Goal: Task Accomplishment & Management: Use online tool/utility

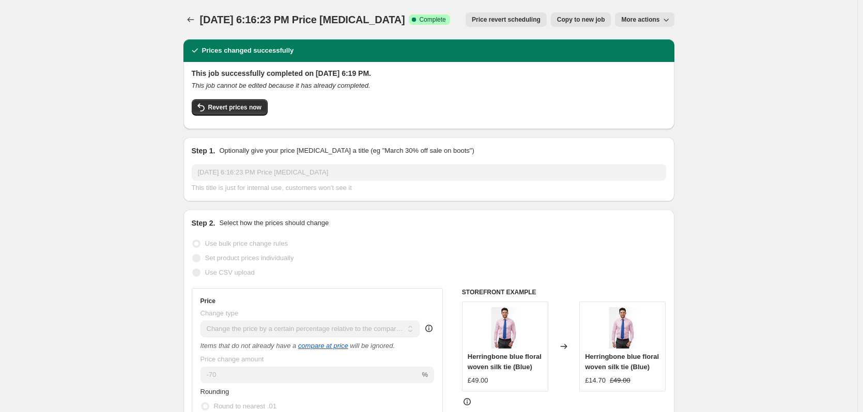
select select "pcap"
select select "collection"
click at [237, 109] on span "Revert prices now" at bounding box center [234, 107] width 53 height 8
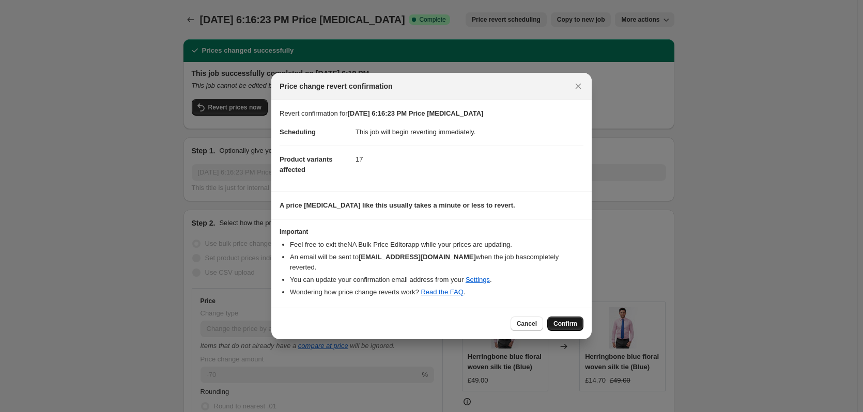
click at [559, 321] on span "Confirm" at bounding box center [566, 324] width 24 height 8
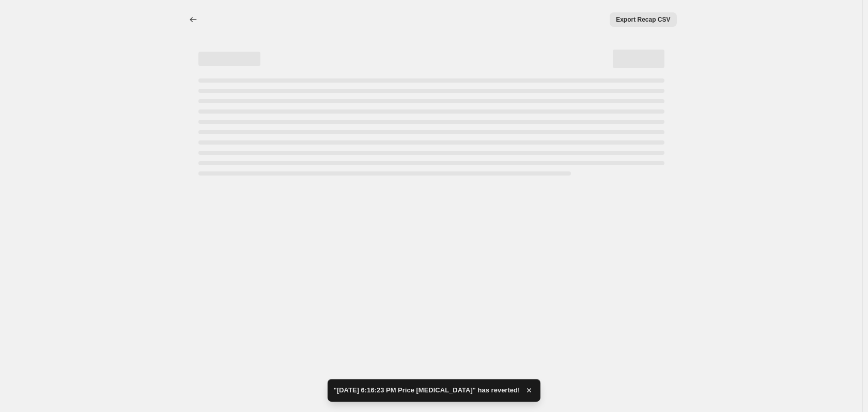
select select "pcap"
select select "collection"
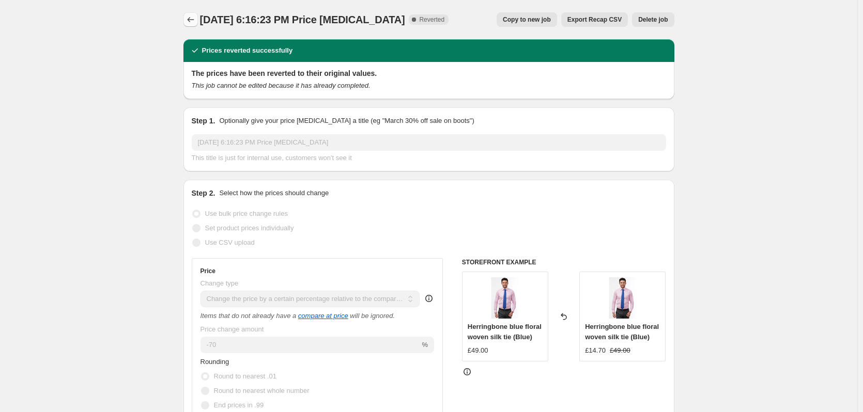
click at [194, 19] on icon "Price change jobs" at bounding box center [191, 19] width 10 height 10
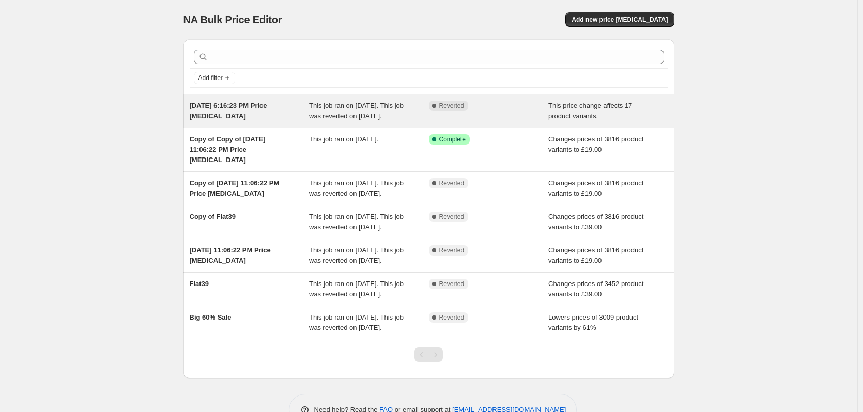
click at [374, 121] on div "This job ran on [DATE]. This job was reverted on [DATE]." at bounding box center [369, 111] width 120 height 21
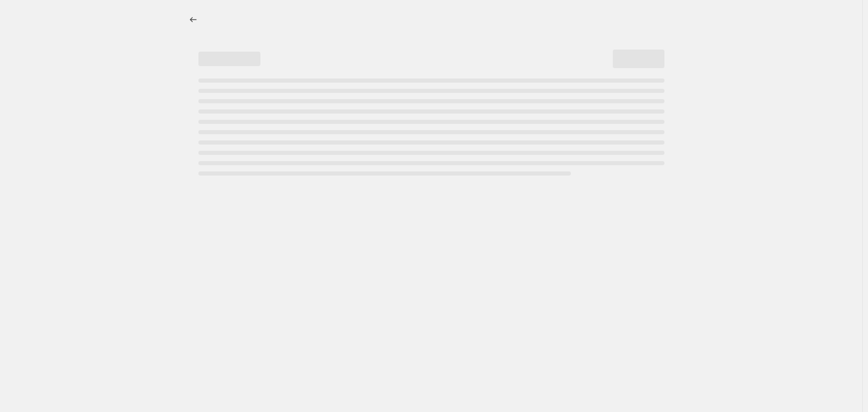
select select "pcap"
select select "collection"
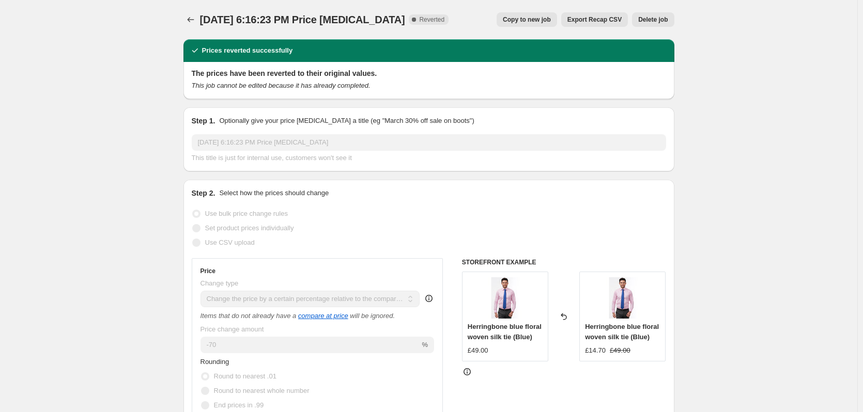
click at [541, 19] on span "Copy to new job" at bounding box center [527, 20] width 48 height 8
select select "pcap"
select select "collection"
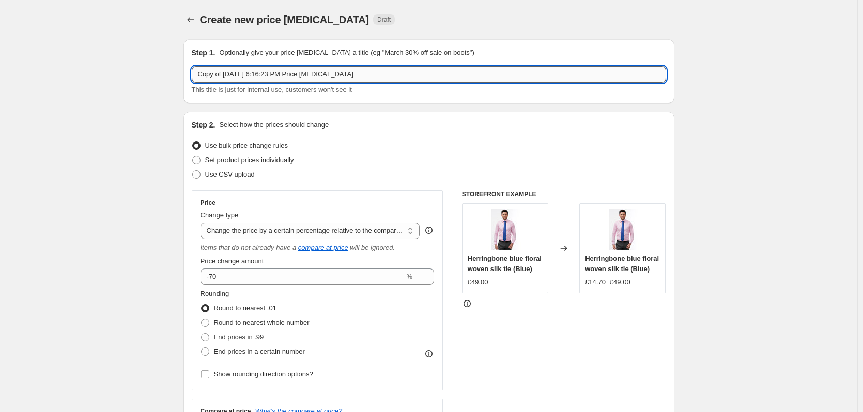
click at [256, 74] on input "Copy of [DATE] 6:16:23 PM Price [MEDICAL_DATA]" at bounding box center [429, 74] width 474 height 17
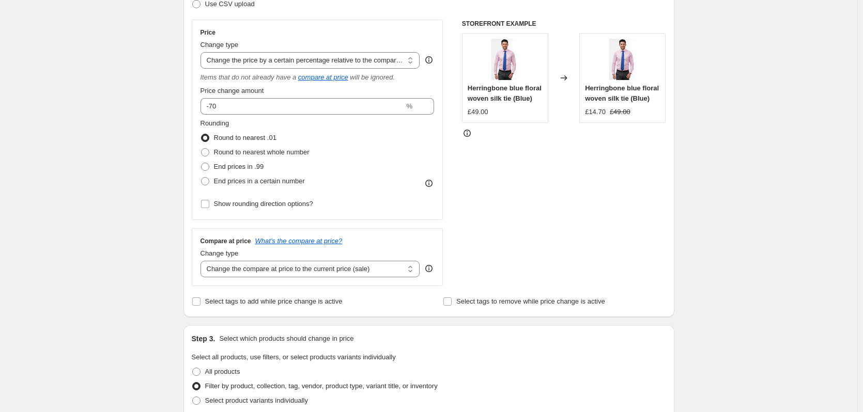
scroll to position [174, 0]
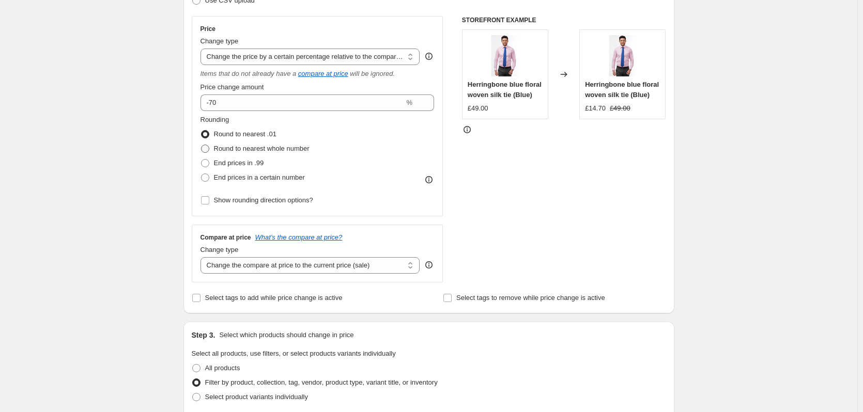
type input "70% off on Ties 14pound"
click at [277, 151] on span "Round to nearest whole number" at bounding box center [262, 149] width 96 height 8
click at [202, 145] on input "Round to nearest whole number" at bounding box center [201, 145] width 1 height 1
radio input "true"
click at [248, 164] on span "End prices in .99" at bounding box center [239, 163] width 50 height 8
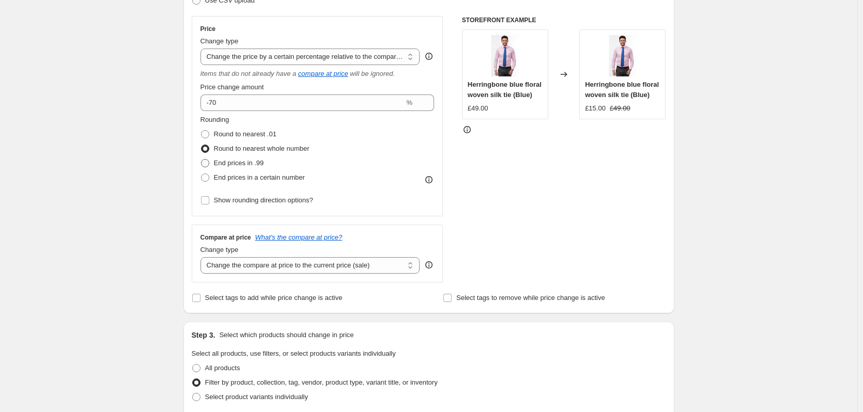
click at [202, 160] on input "End prices in .99" at bounding box center [201, 159] width 1 height 1
radio input "true"
click at [246, 176] on span "End prices in a certain number" at bounding box center [259, 178] width 91 height 8
click at [202, 174] on input "End prices in a certain number" at bounding box center [201, 174] width 1 height 1
radio input "true"
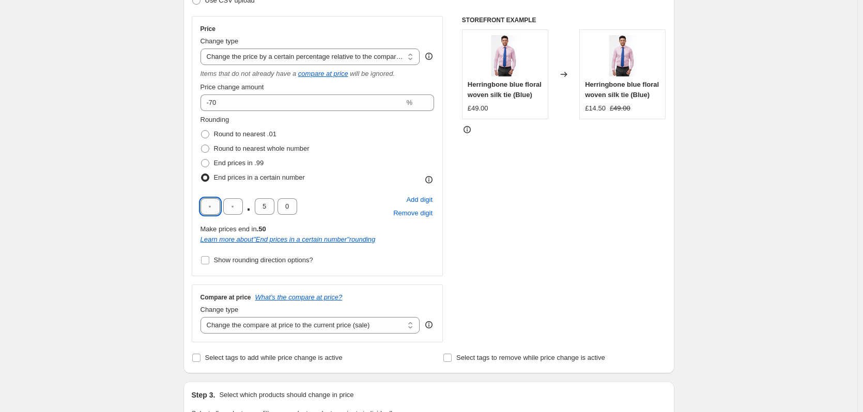
click at [213, 203] on input "text" at bounding box center [211, 206] width 20 height 17
type input "1"
type input "4"
type input "9"
type input "0"
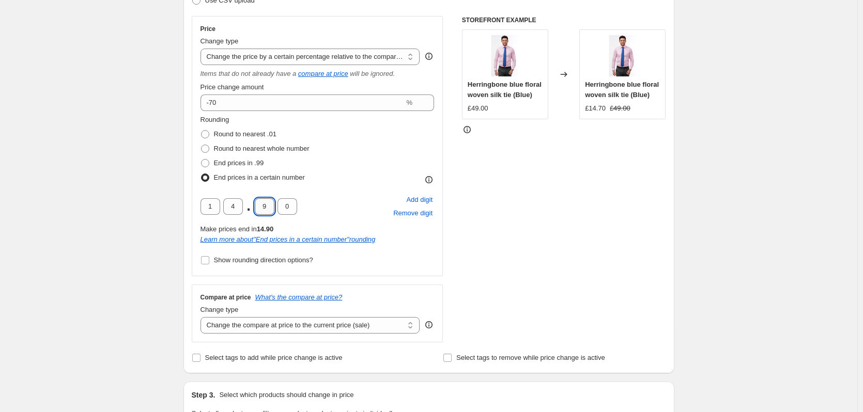
click at [271, 207] on input "9" at bounding box center [265, 206] width 20 height 17
type input "0"
click at [443, 255] on div "Price Change type Change the price to a certain amount Change the price by a ce…" at bounding box center [318, 146] width 252 height 260
click at [396, 257] on div "Rounding Round to nearest .01 Round to nearest whole number End prices in .99 E…" at bounding box center [318, 191] width 234 height 153
click at [244, 262] on span "Show rounding direction options?" at bounding box center [263, 260] width 99 height 8
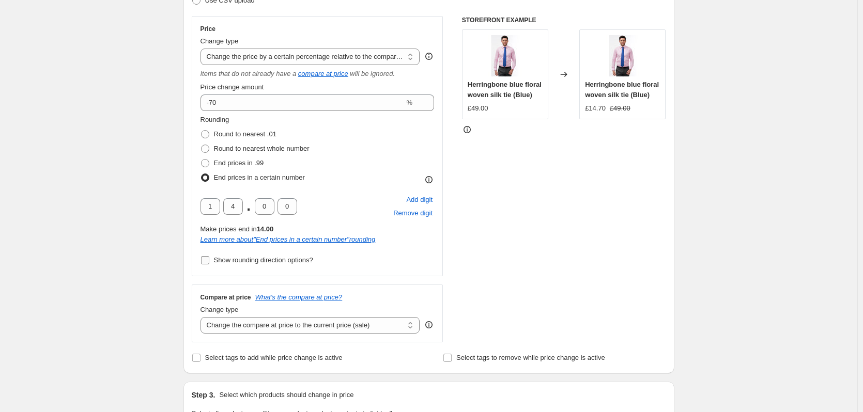
click at [209, 262] on input "Show rounding direction options?" at bounding box center [205, 260] width 8 height 8
checkbox input "true"
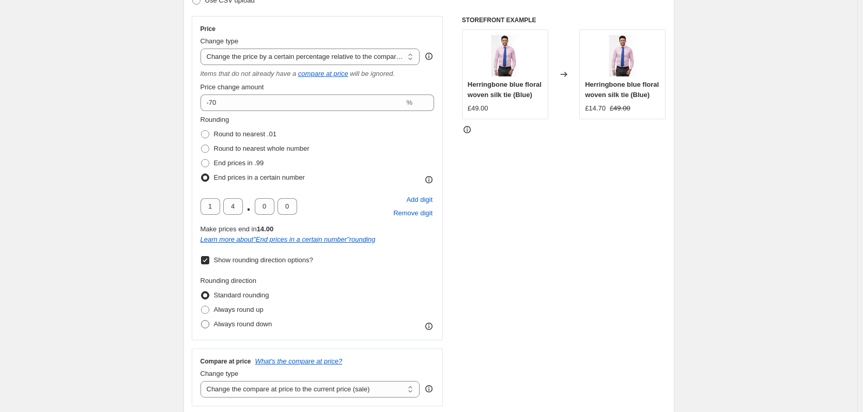
click at [232, 322] on span "Always round down" at bounding box center [243, 324] width 58 height 8
click at [202, 321] on input "Always round down" at bounding box center [201, 320] width 1 height 1
radio input "true"
click at [208, 262] on input "Show rounding direction options?" at bounding box center [205, 260] width 8 height 8
checkbox input "false"
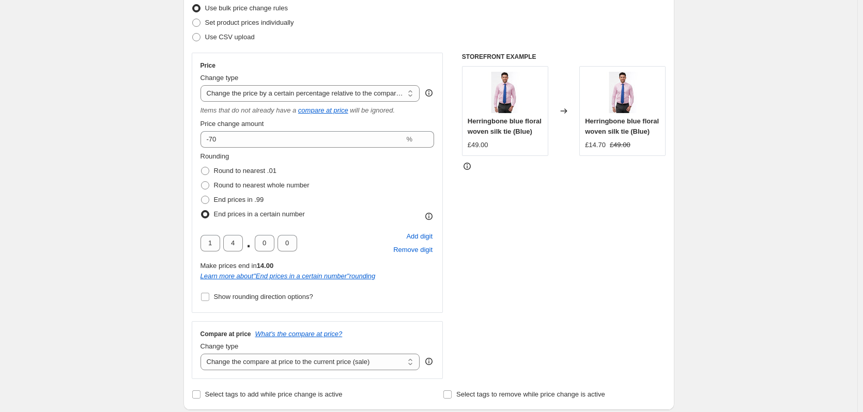
scroll to position [137, 0]
click at [613, 237] on div "STOREFRONT EXAMPLE Herringbone blue floral woven silk tie (Blue) £49.00 Changed…" at bounding box center [564, 216] width 204 height 327
click at [233, 170] on span "Round to nearest .01" at bounding box center [245, 171] width 63 height 8
click at [202, 168] on input "Round to nearest .01" at bounding box center [201, 167] width 1 height 1
radio input "true"
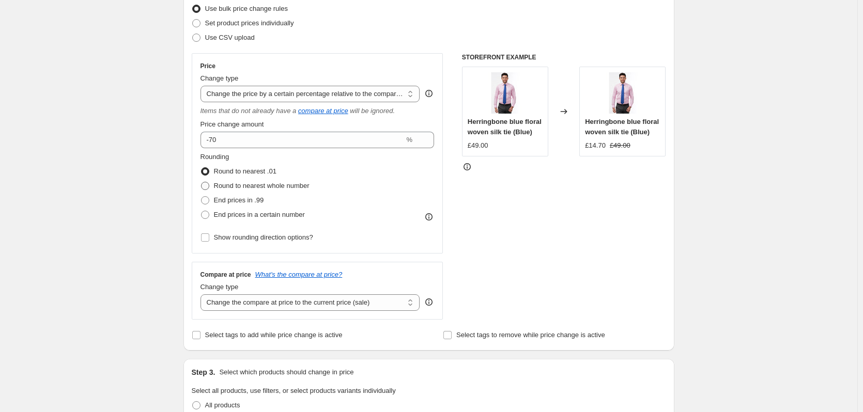
click at [237, 189] on span "Round to nearest whole number" at bounding box center [262, 186] width 96 height 8
click at [202, 182] on input "Round to nearest whole number" at bounding box center [201, 182] width 1 height 1
radio input "true"
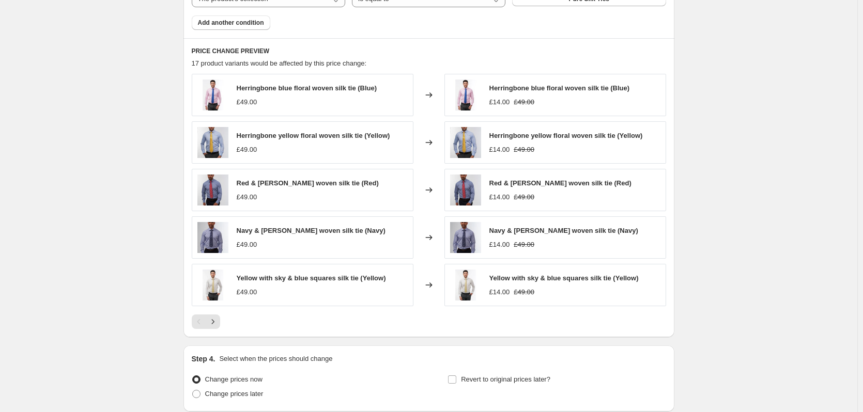
scroll to position [751, 0]
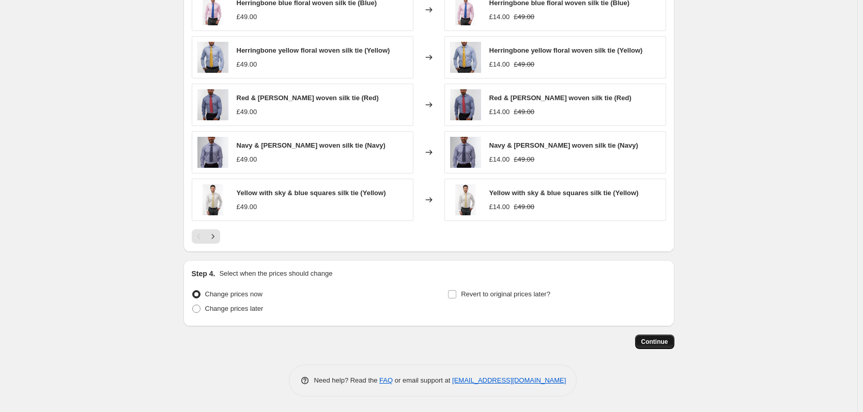
click at [648, 340] on span "Continue" at bounding box center [654, 342] width 27 height 8
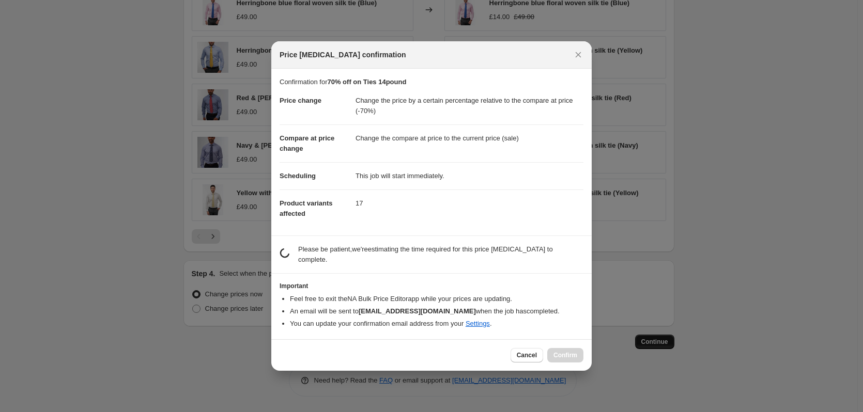
scroll to position [0, 0]
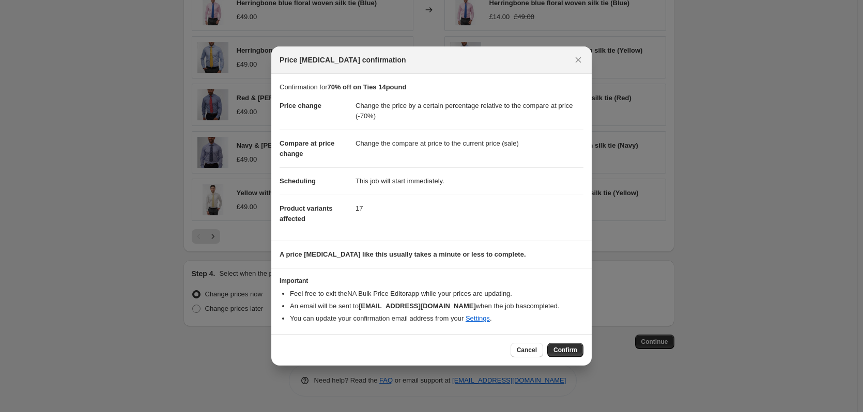
click at [572, 351] on span "Confirm" at bounding box center [566, 350] width 24 height 8
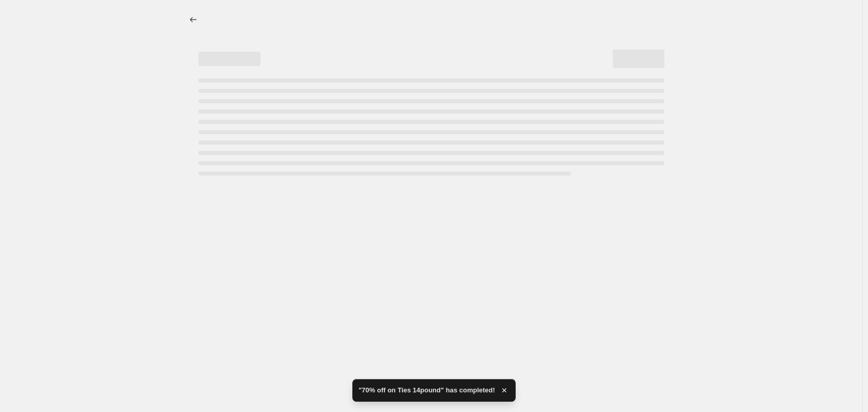
select select "pcap"
select select "collection"
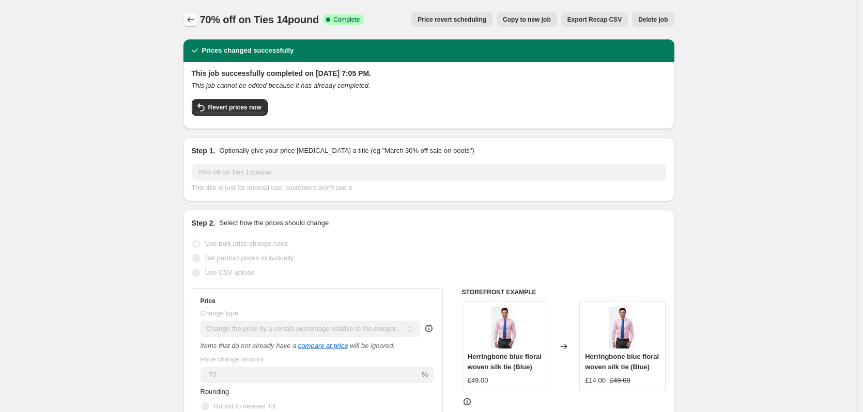
click at [192, 22] on icon "Price change jobs" at bounding box center [191, 19] width 10 height 10
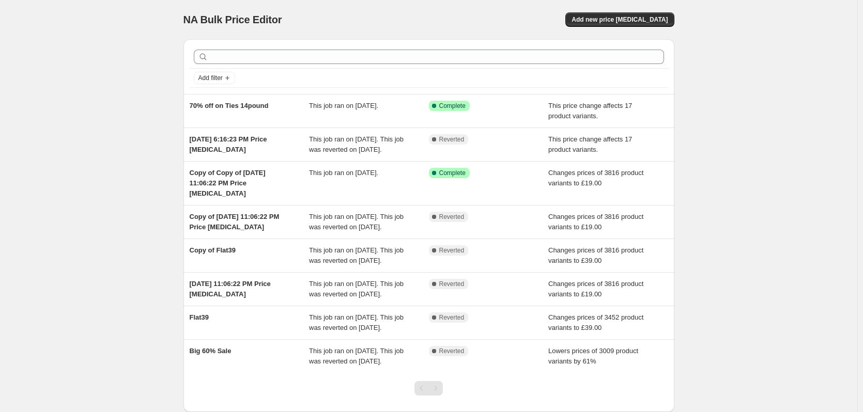
click at [515, 3] on div "NA Bulk Price Editor. This page is ready NA Bulk Price Editor Add new price [ME…" at bounding box center [428, 19] width 491 height 39
